Goal: Register for event/course

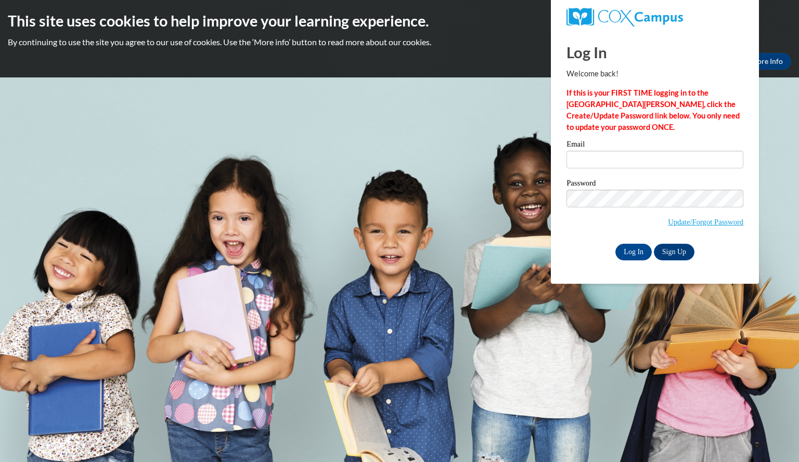
type input "[EMAIL_ADDRESS][DOMAIN_NAME]"
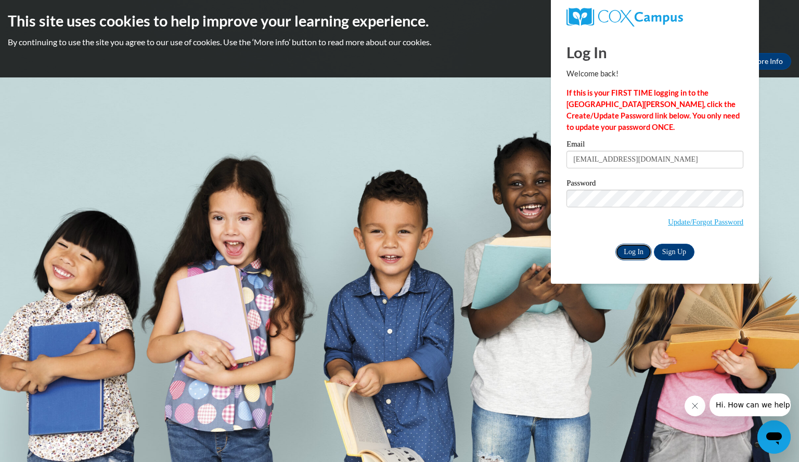
click at [635, 254] on input "Log In" at bounding box center [633, 252] width 36 height 17
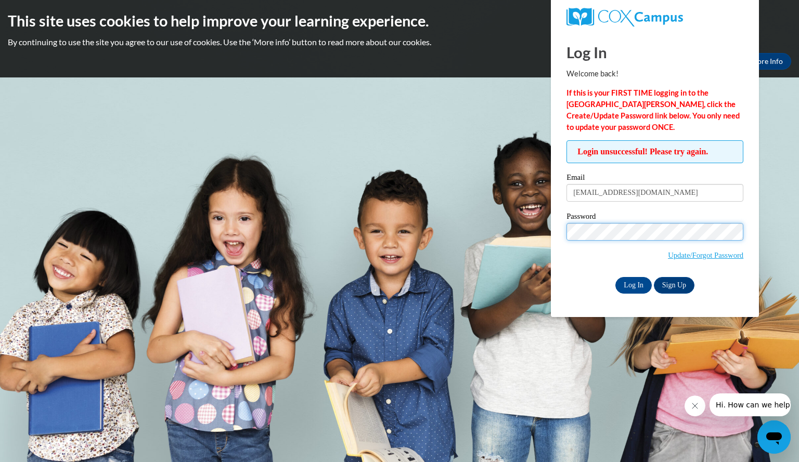
click at [615, 277] on input "Log In" at bounding box center [633, 285] width 36 height 17
click at [779, 249] on body "This site uses cookies to help improve your learning experience. By continuing …" at bounding box center [399, 231] width 799 height 462
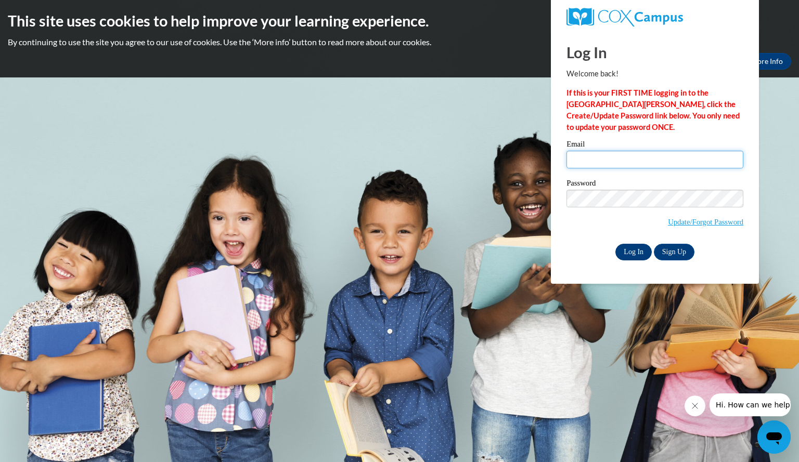
type input "[EMAIL_ADDRESS][DOMAIN_NAME]"
click at [633, 252] on input "Log In" at bounding box center [633, 252] width 36 height 17
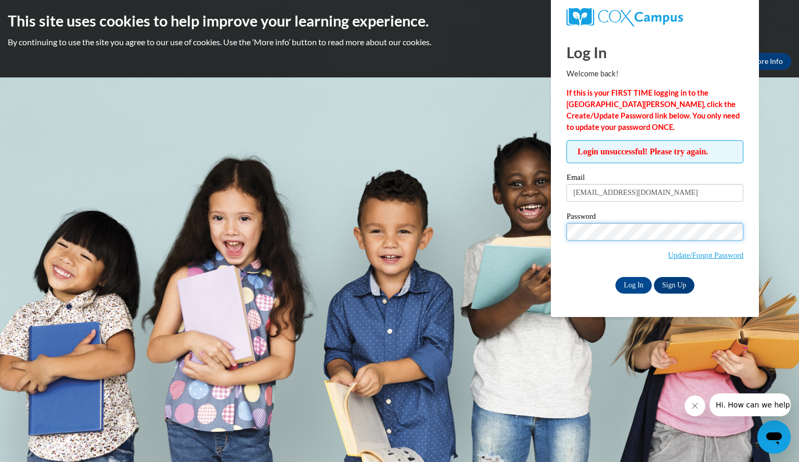
click at [615, 277] on input "Log In" at bounding box center [633, 285] width 36 height 17
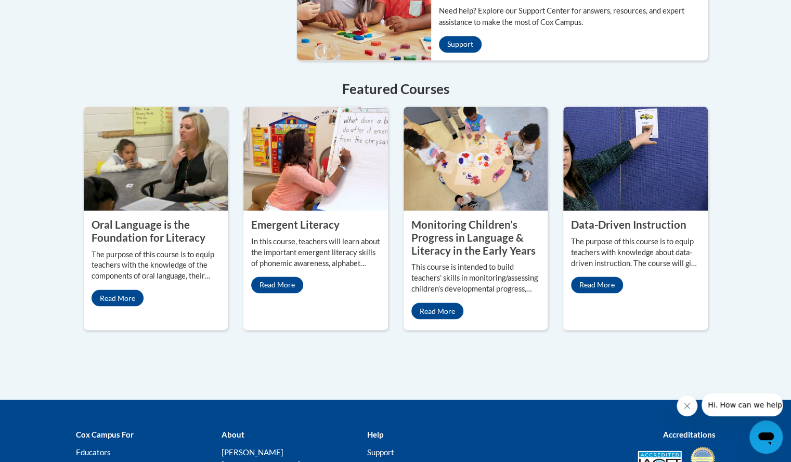
scroll to position [892, 0]
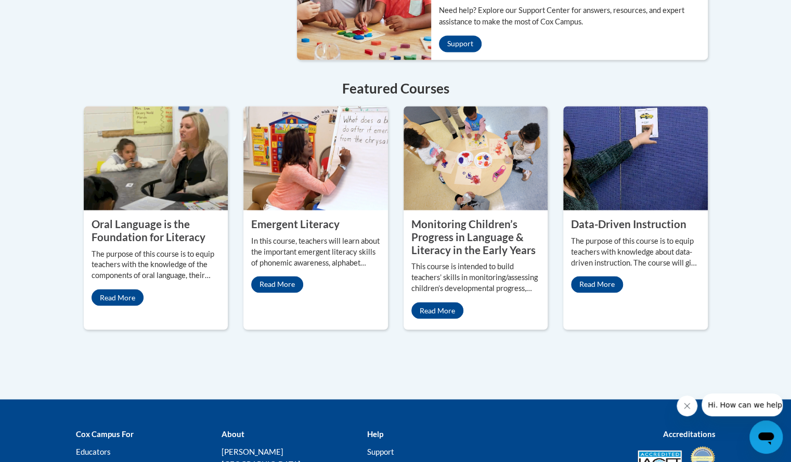
click at [303, 218] on property "Emergent Literacy" at bounding box center [295, 224] width 88 height 12
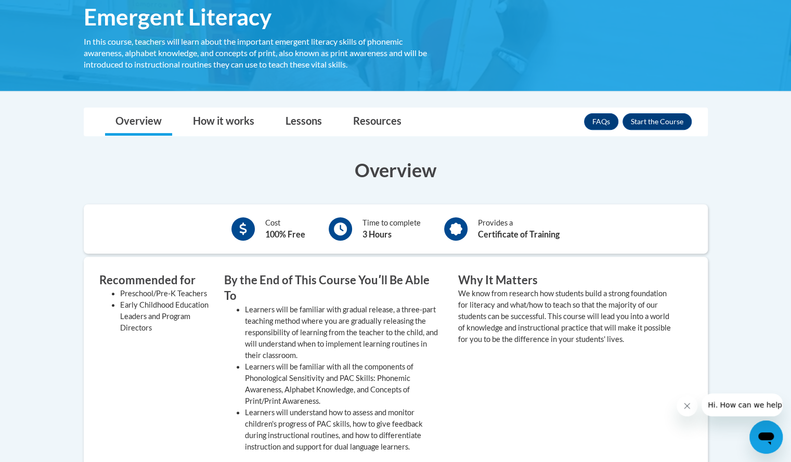
scroll to position [181, 0]
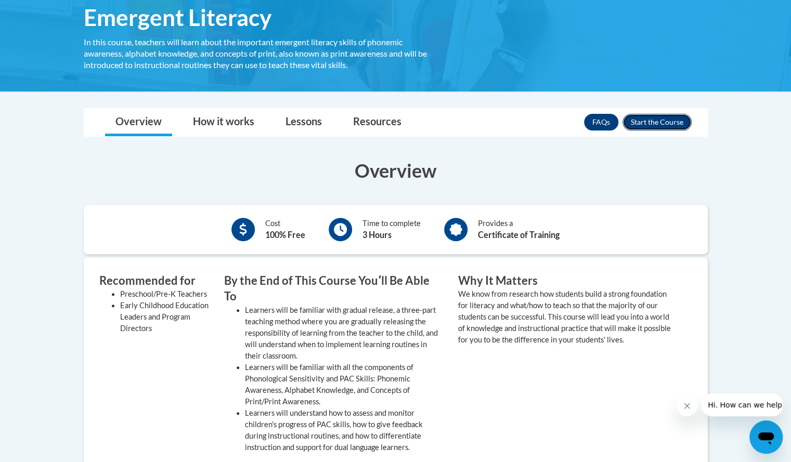
click at [655, 120] on button "Enroll" at bounding box center [656, 122] width 69 height 17
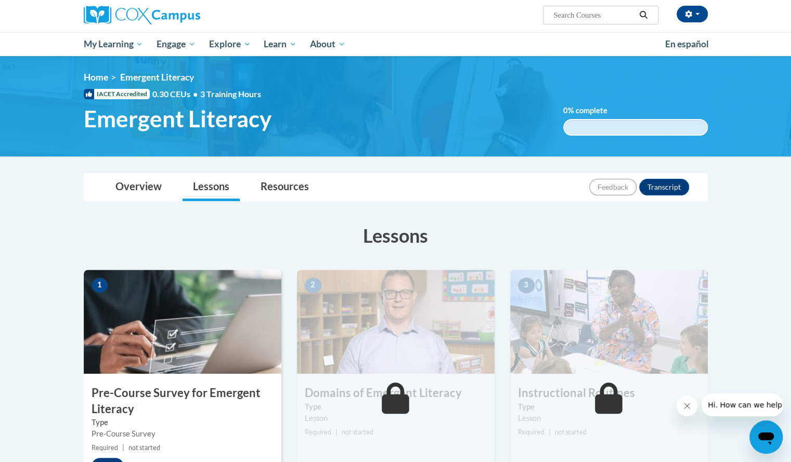
scroll to position [79, 0]
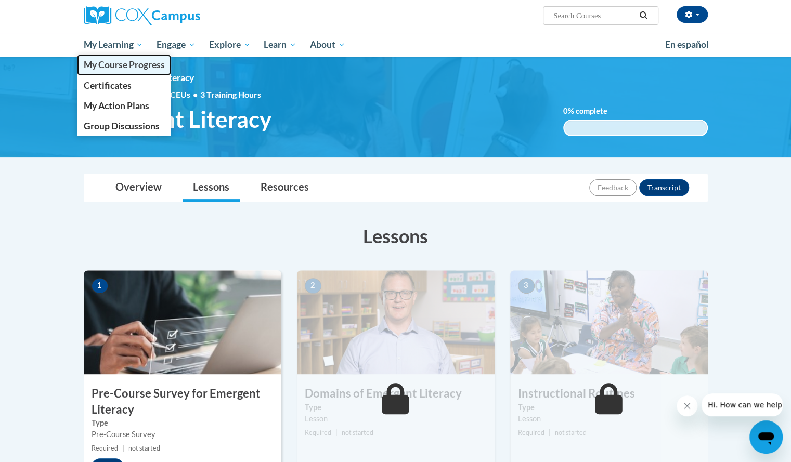
click at [115, 63] on span "My Course Progress" at bounding box center [123, 64] width 81 height 11
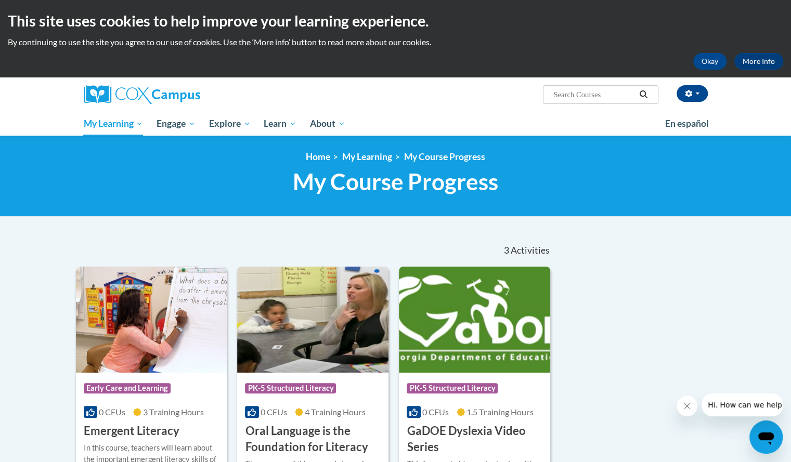
scroll to position [1, 0]
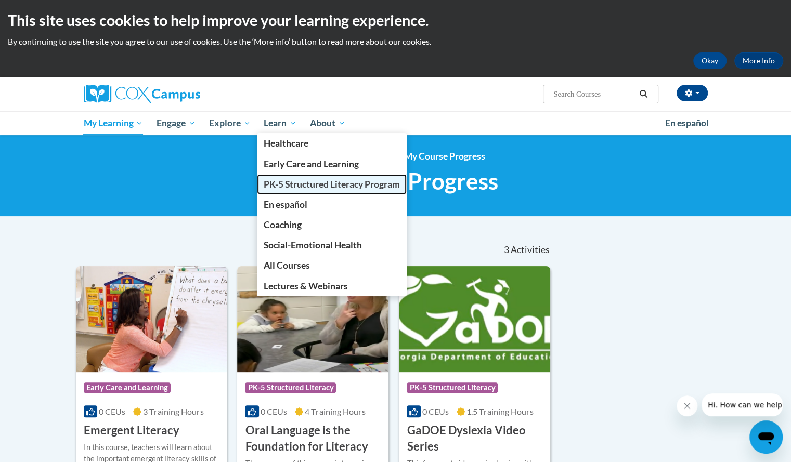
click at [296, 183] on span "PK-5 Structured Literacy Program" at bounding box center [332, 184] width 136 height 11
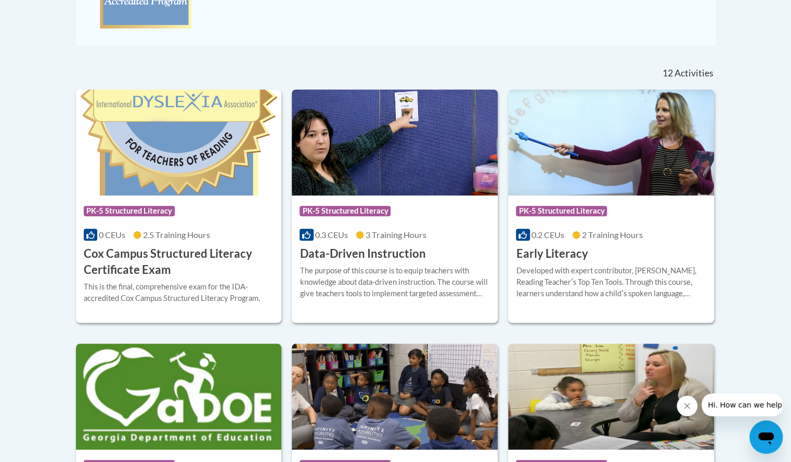
scroll to position [386, 0]
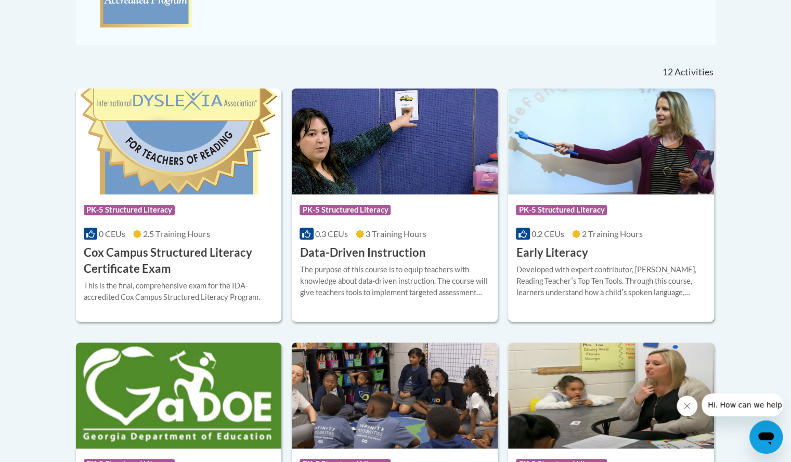
click at [612, 155] on img at bounding box center [611, 141] width 206 height 106
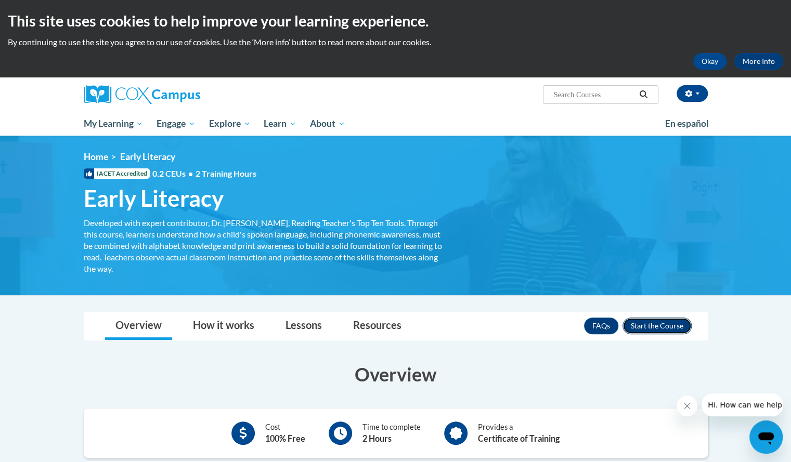
click at [650, 325] on button "Enroll" at bounding box center [656, 326] width 69 height 17
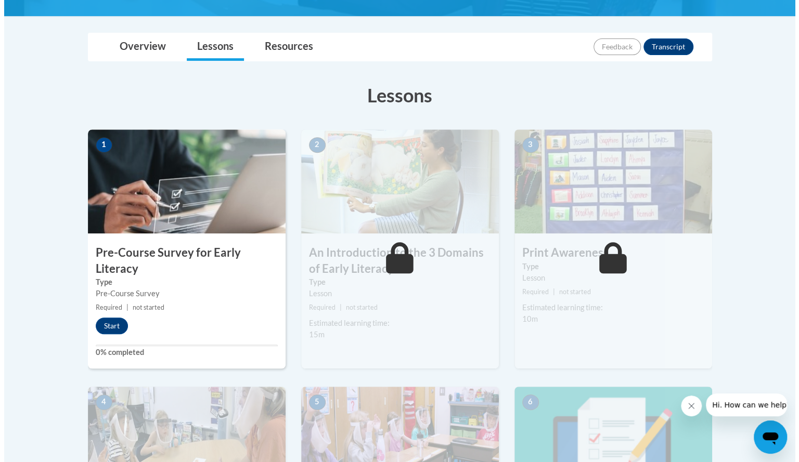
scroll to position [220, 0]
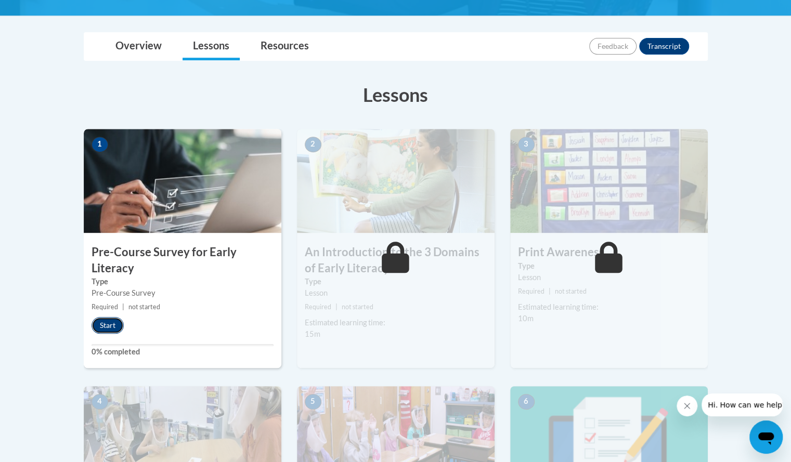
click at [105, 320] on button "Start" at bounding box center [108, 325] width 32 height 17
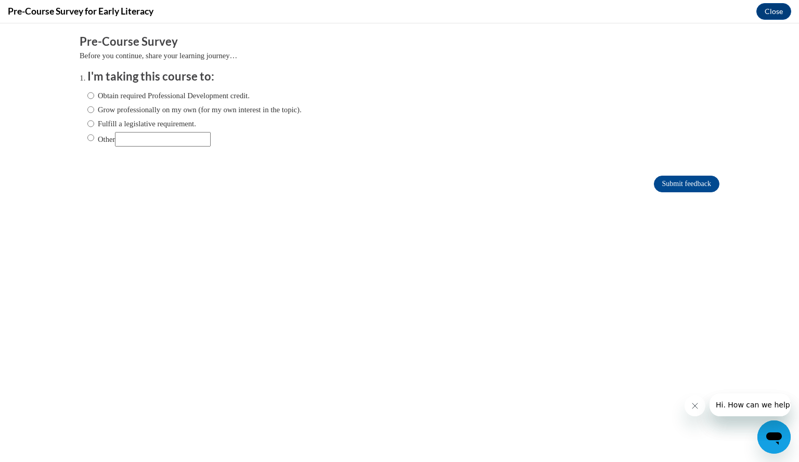
scroll to position [0, 0]
click at [87, 96] on input "Obtain required Professional Development credit." at bounding box center [90, 95] width 7 height 11
radio input "true"
click at [670, 184] on input "Submit feedback" at bounding box center [687, 184] width 66 height 17
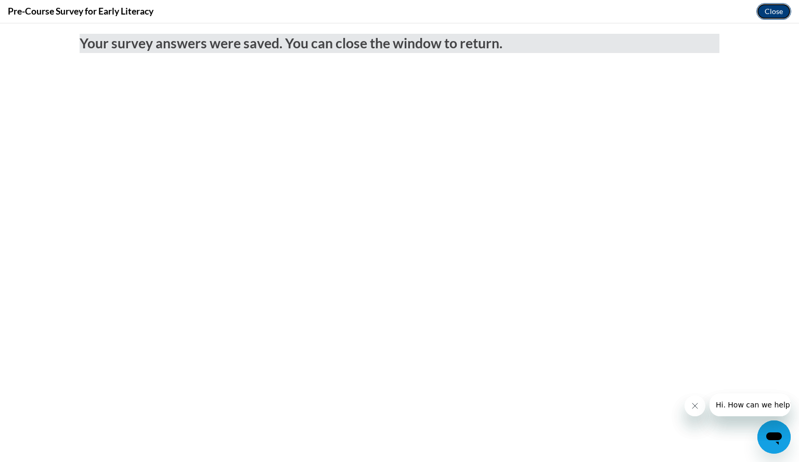
click at [775, 14] on button "Close" at bounding box center [773, 11] width 35 height 17
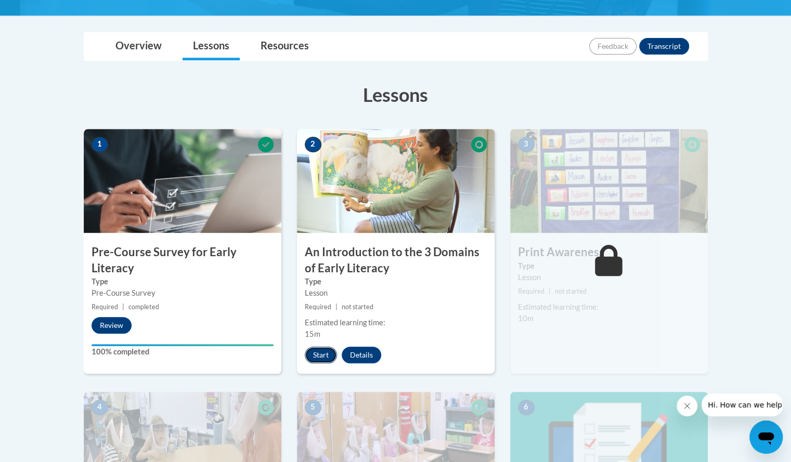
click at [318, 356] on button "Start" at bounding box center [321, 355] width 32 height 17
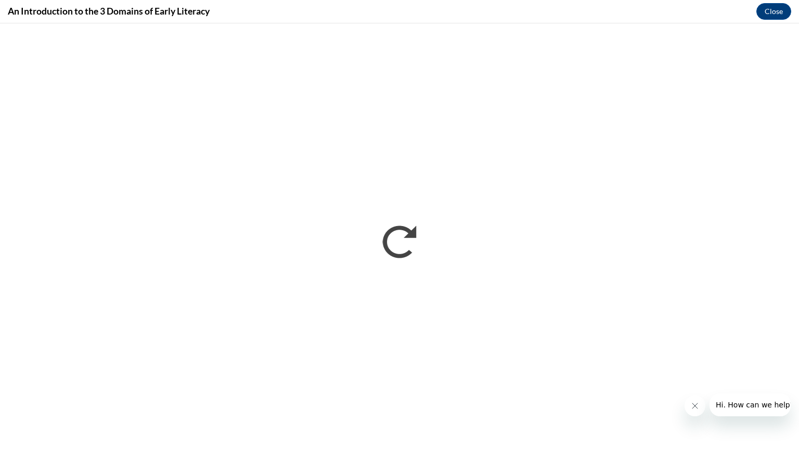
click at [693, 403] on icon "Close message from company" at bounding box center [694, 406] width 8 height 8
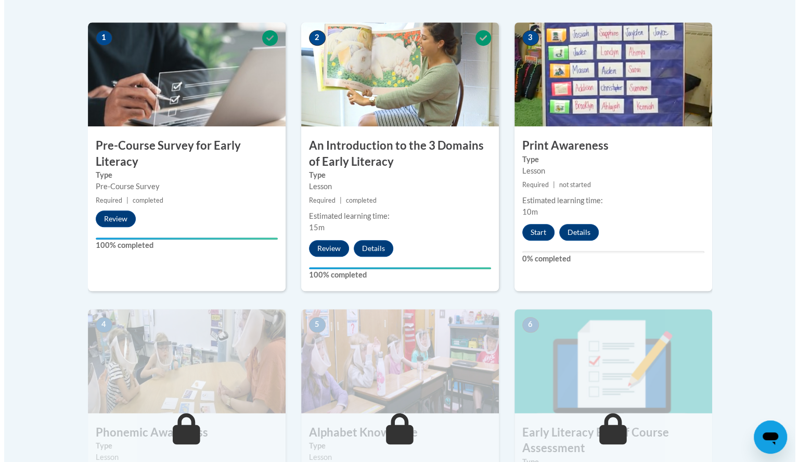
scroll to position [320, 0]
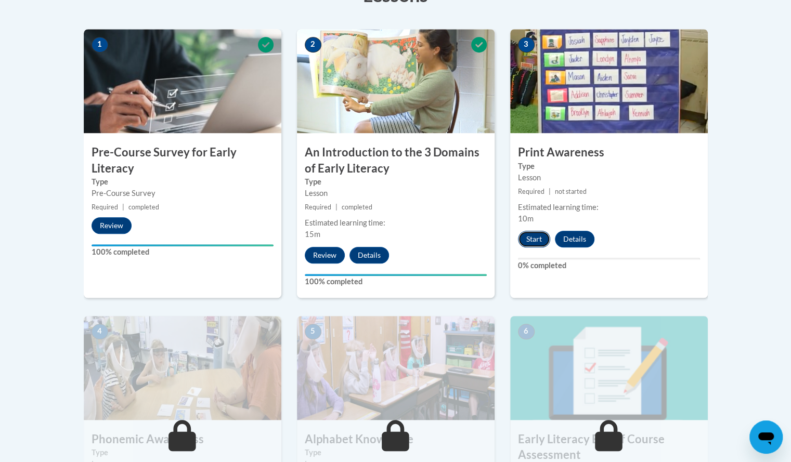
click at [535, 232] on button "Start" at bounding box center [534, 239] width 32 height 17
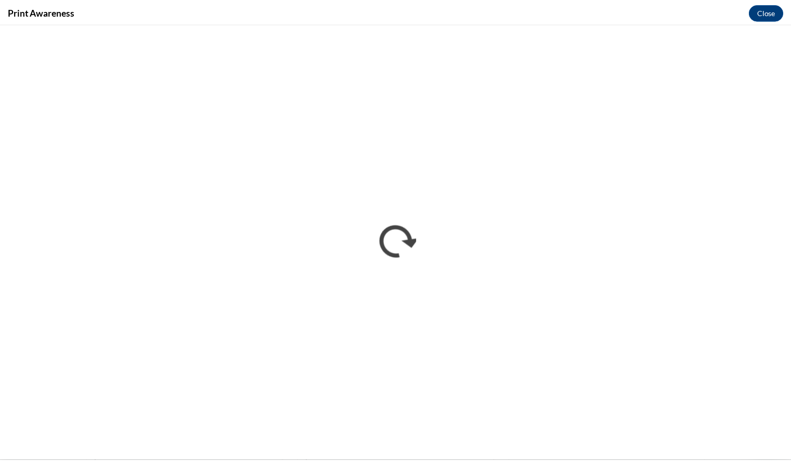
scroll to position [0, 0]
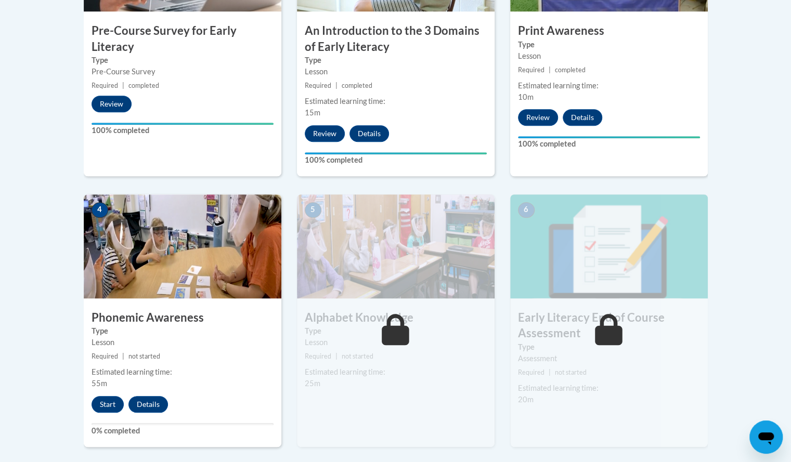
scroll to position [417, 0]
